Goal: Task Accomplishment & Management: Complete application form

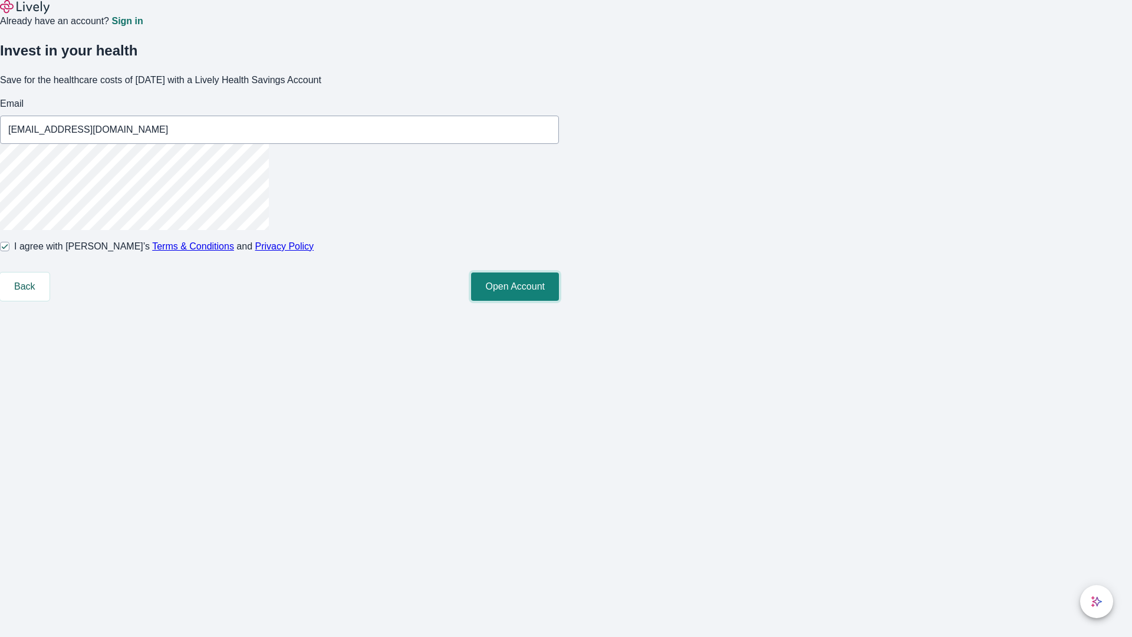
click at [559, 301] on button "Open Account" at bounding box center [515, 286] width 88 height 28
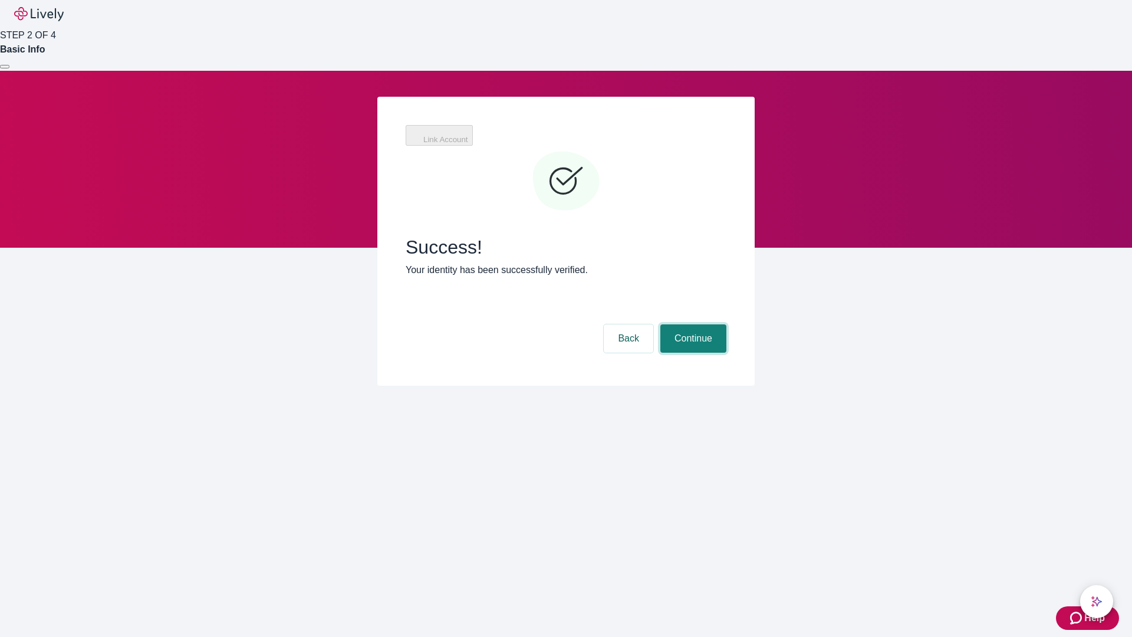
click at [692, 324] on button "Continue" at bounding box center [693, 338] width 66 height 28
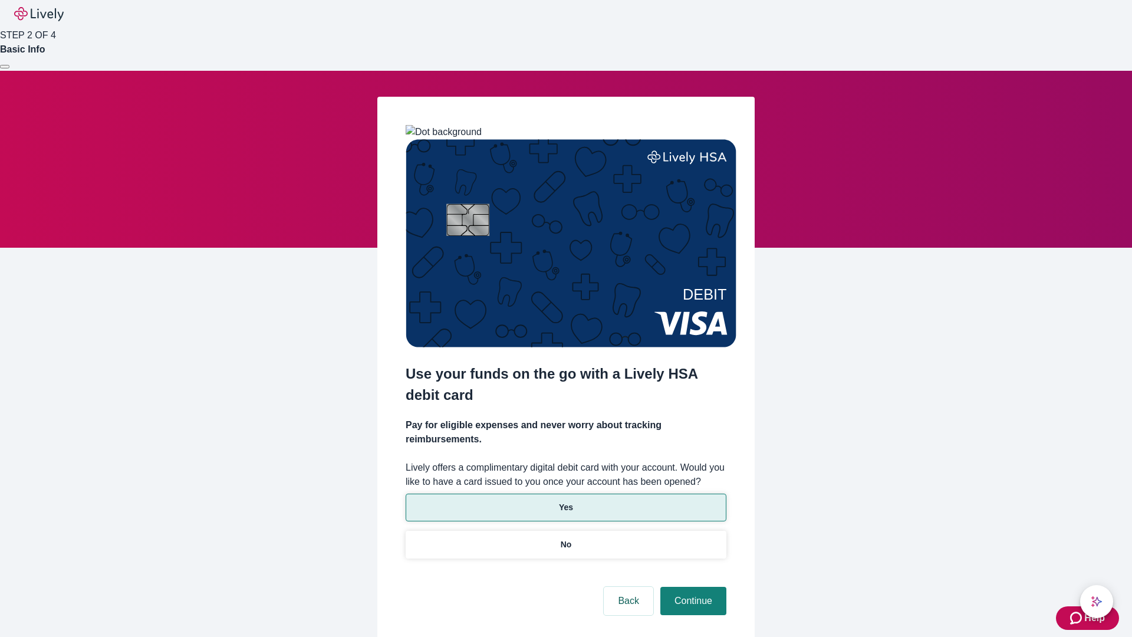
click at [566, 501] on p "Yes" at bounding box center [566, 507] width 14 height 12
click at [692, 587] on button "Continue" at bounding box center [693, 601] width 66 height 28
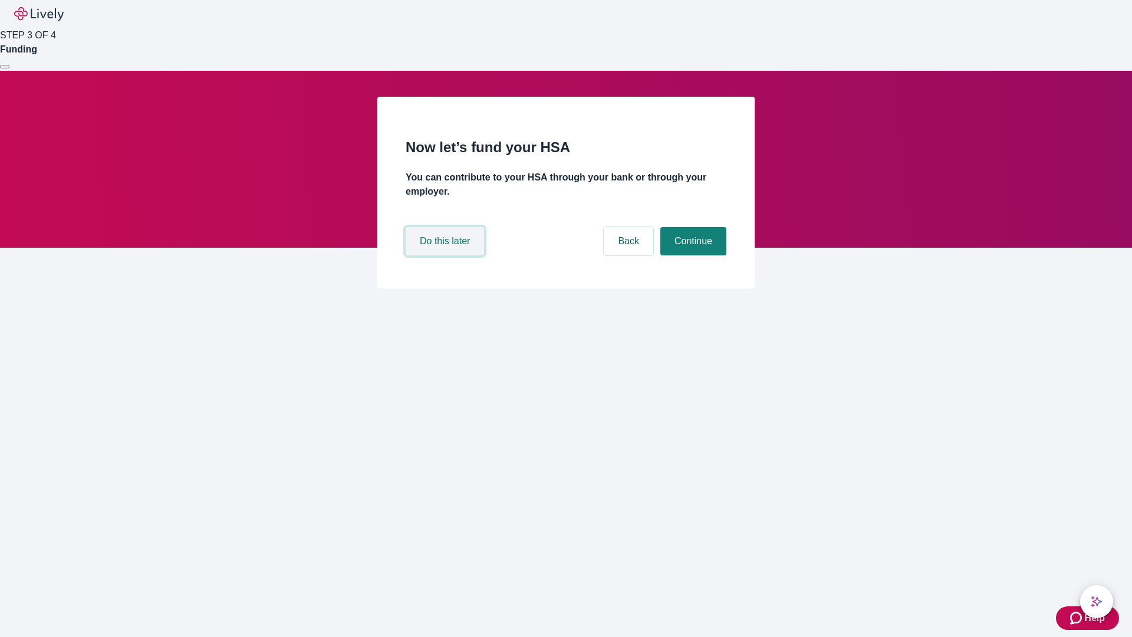
click at [446, 255] on button "Do this later" at bounding box center [445, 241] width 78 height 28
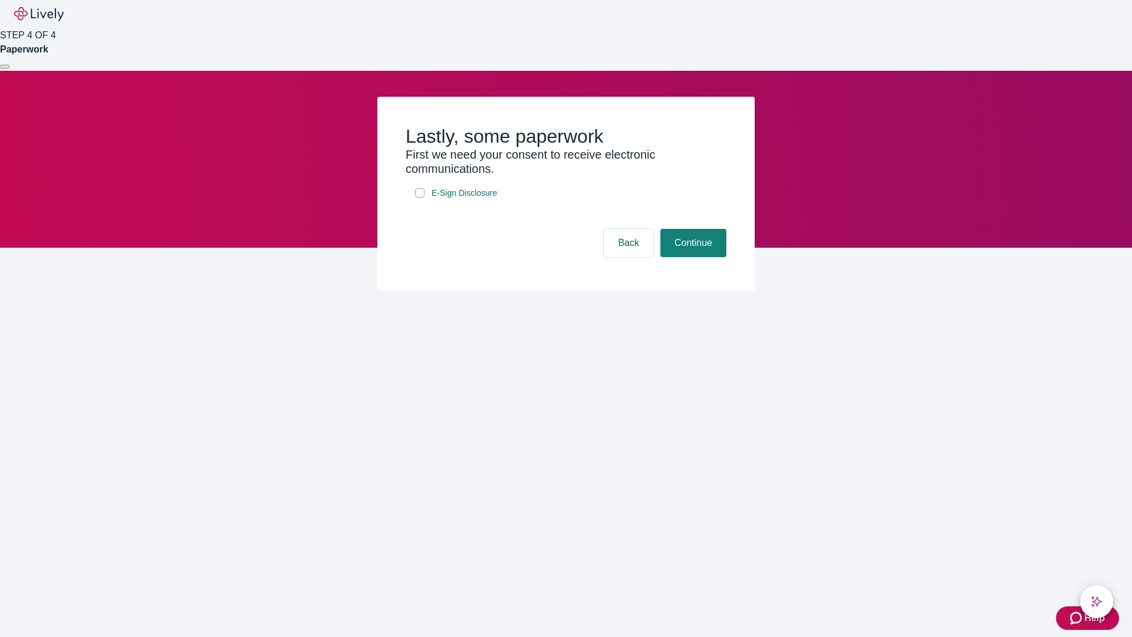
click at [420, 198] on input "E-Sign Disclosure" at bounding box center [419, 192] width 9 height 9
checkbox input "true"
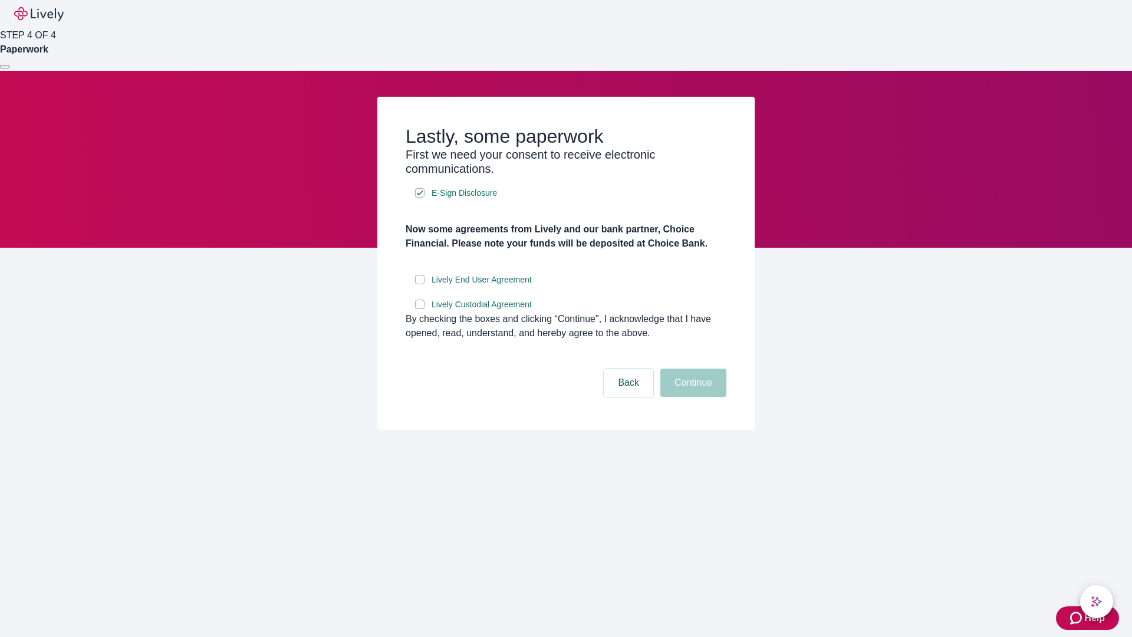
click at [420, 284] on input "Lively End User Agreement" at bounding box center [419, 279] width 9 height 9
checkbox input "true"
click at [420, 309] on input "Lively Custodial Agreement" at bounding box center [419, 304] width 9 height 9
checkbox input "true"
click at [692, 397] on button "Continue" at bounding box center [693, 383] width 66 height 28
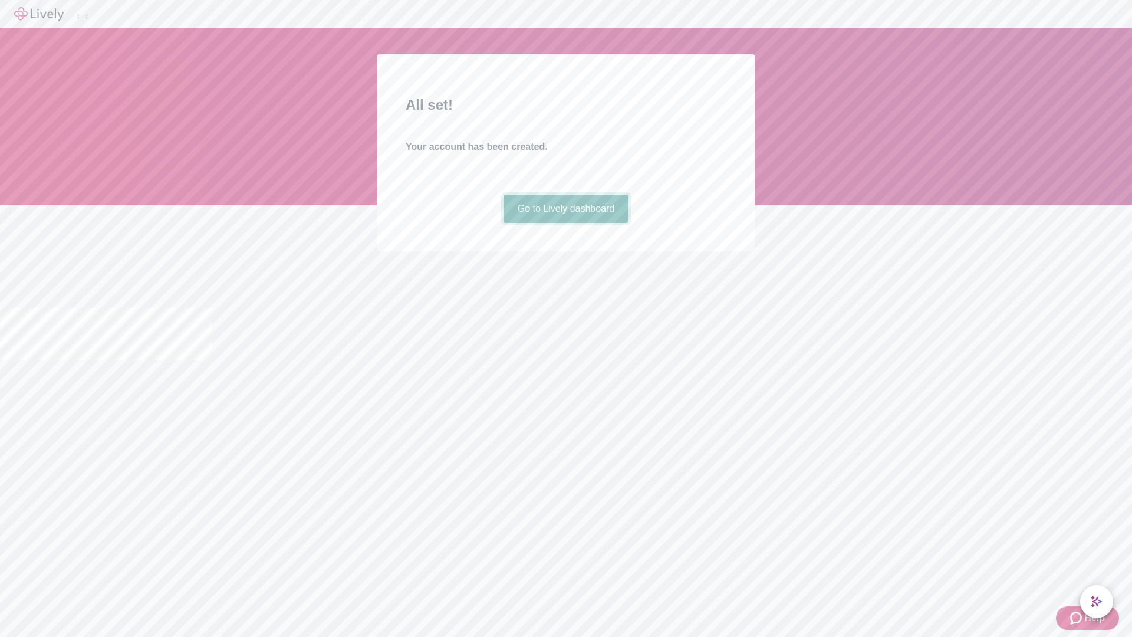
click at [566, 223] on link "Go to Lively dashboard" at bounding box center [567, 209] width 126 height 28
